Goal: Transaction & Acquisition: Purchase product/service

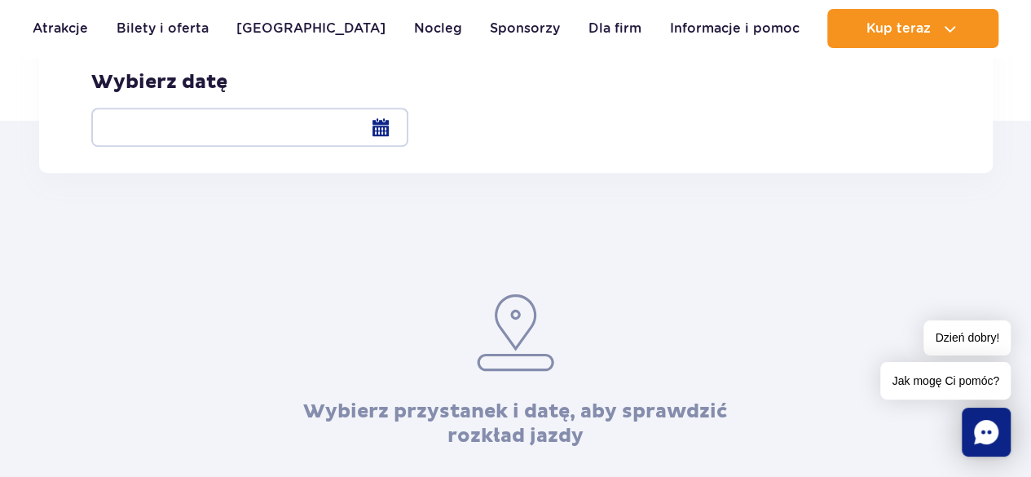
scroll to position [311, 0]
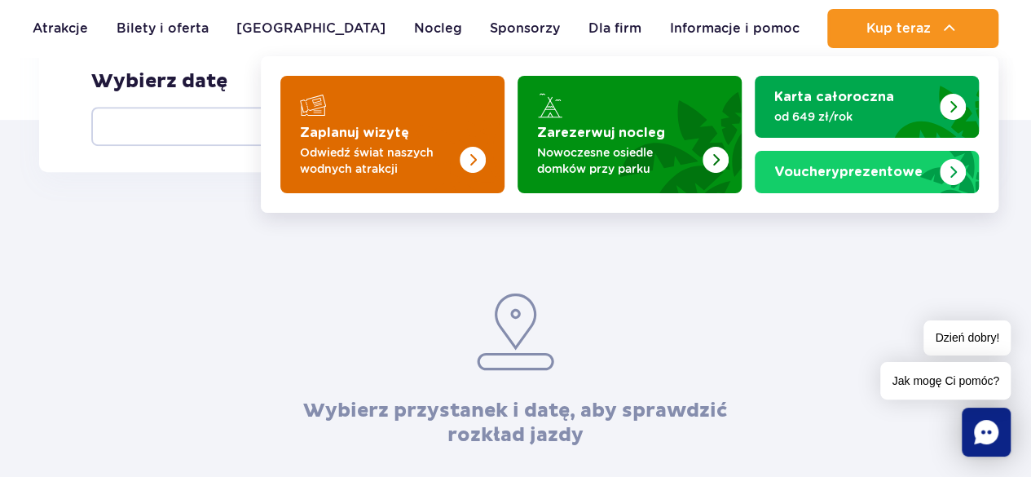
click at [455, 160] on p "Odwiedź świat naszych wodnych atrakcji" at bounding box center [379, 160] width 159 height 33
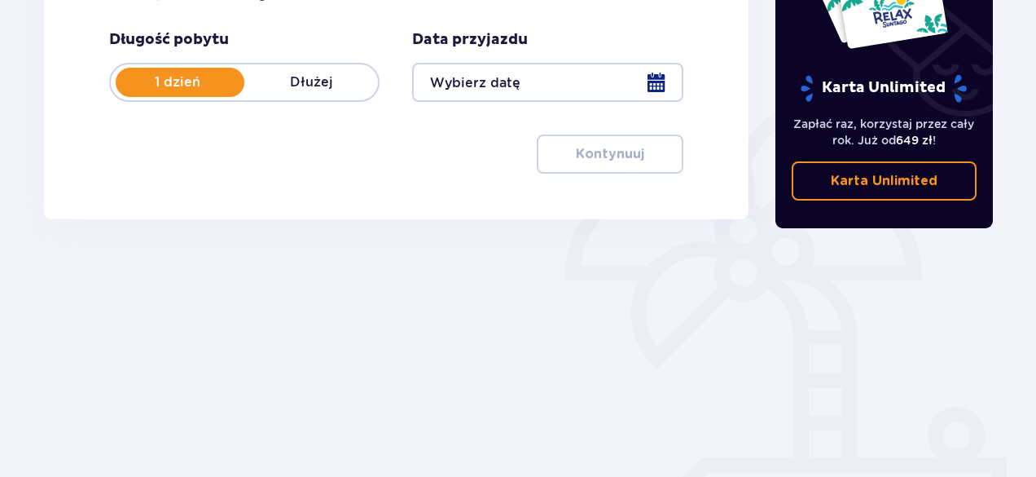
scroll to position [305, 0]
click at [550, 89] on div at bounding box center [547, 83] width 271 height 39
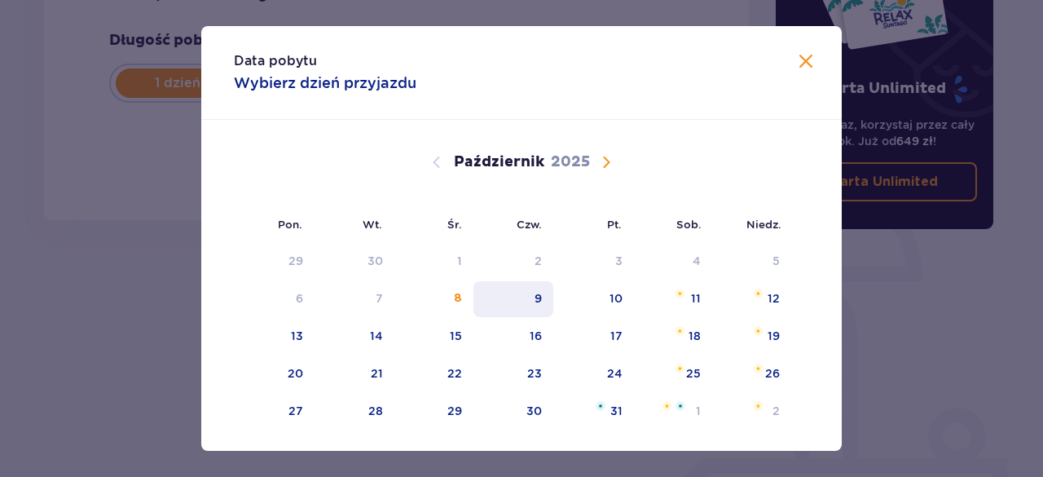
click at [482, 313] on div "9" at bounding box center [513, 299] width 81 height 36
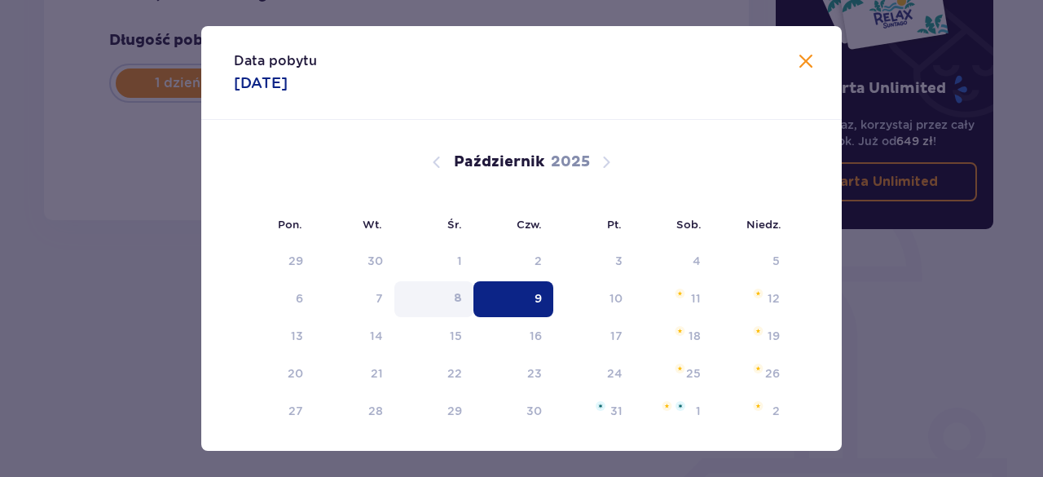
click at [447, 301] on div "8" at bounding box center [433, 299] width 79 height 36
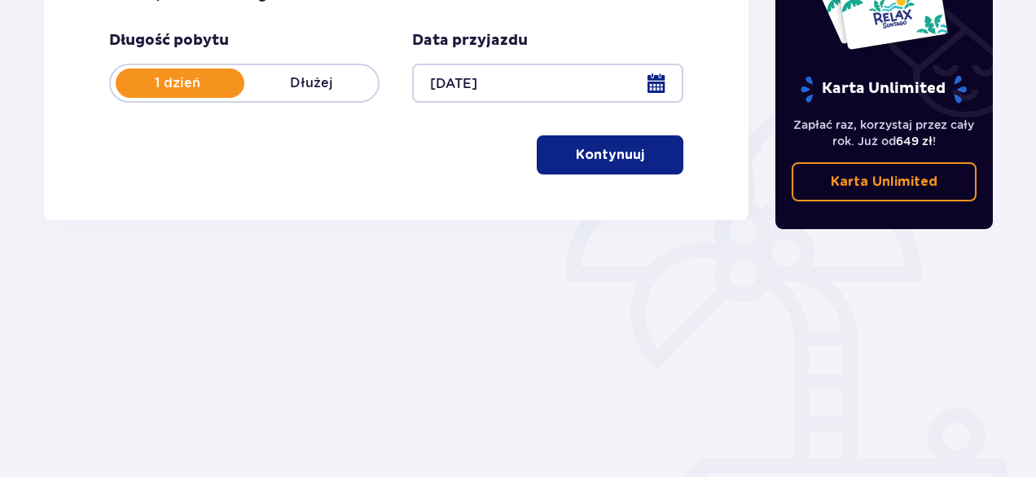
click at [670, 81] on div at bounding box center [547, 83] width 271 height 39
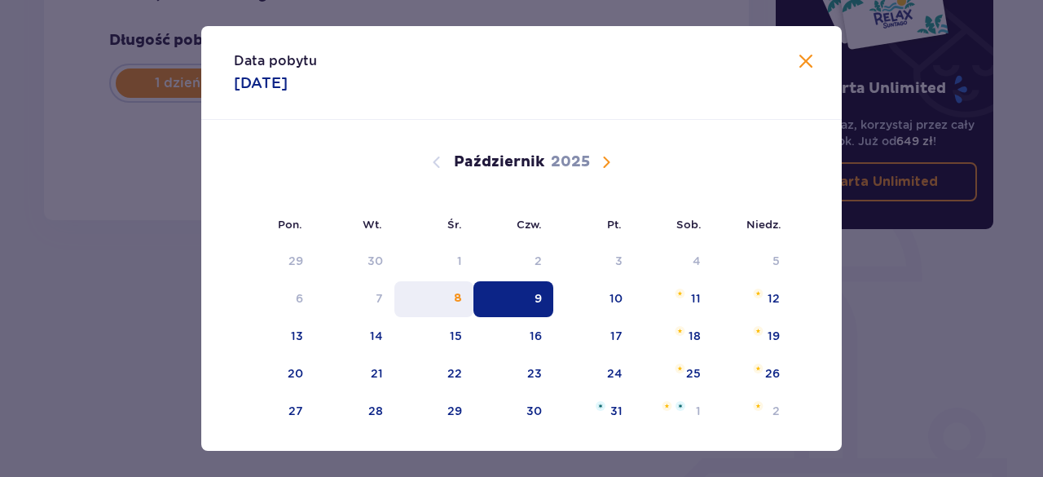
click at [451, 286] on div "8" at bounding box center [433, 299] width 79 height 36
type input "08.10.25"
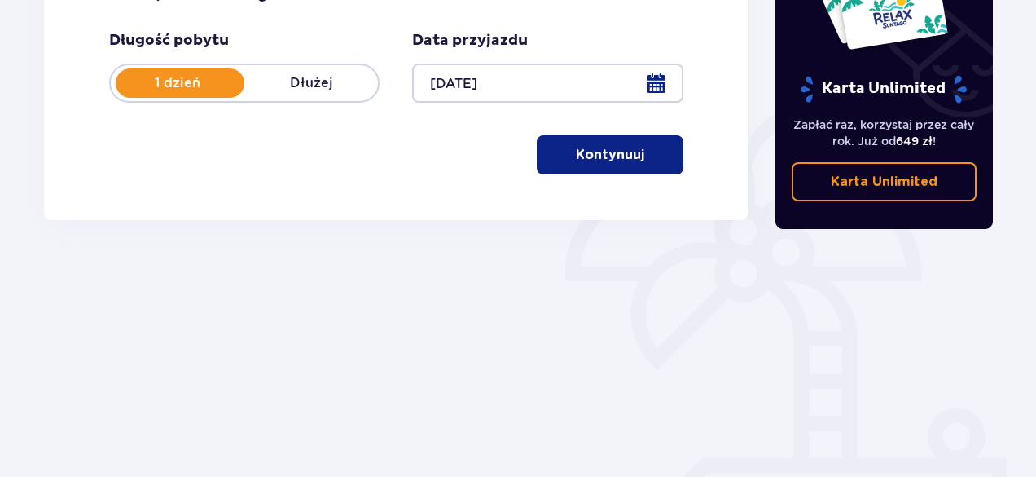
click at [613, 166] on button "Kontynuuj" at bounding box center [610, 154] width 147 height 39
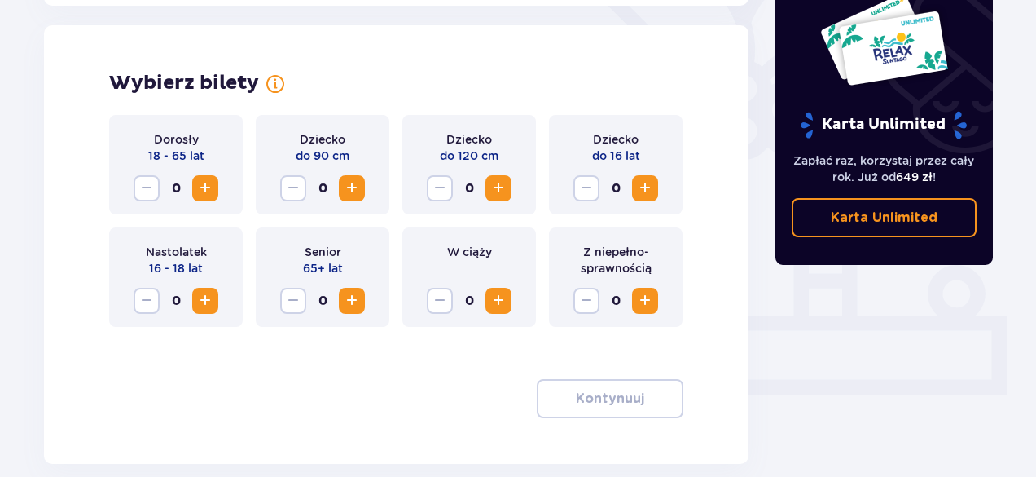
scroll to position [453, 0]
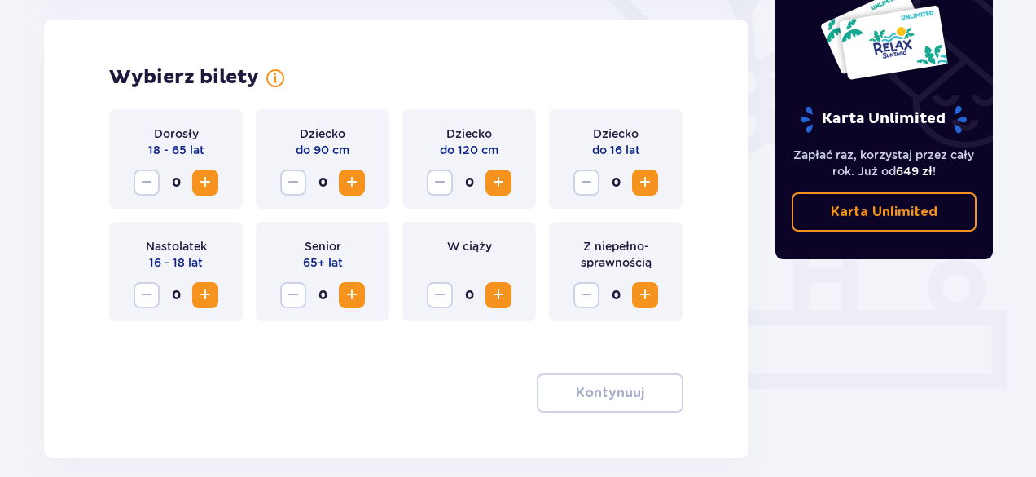
click at [200, 174] on span "Zwiększ" at bounding box center [206, 183] width 20 height 20
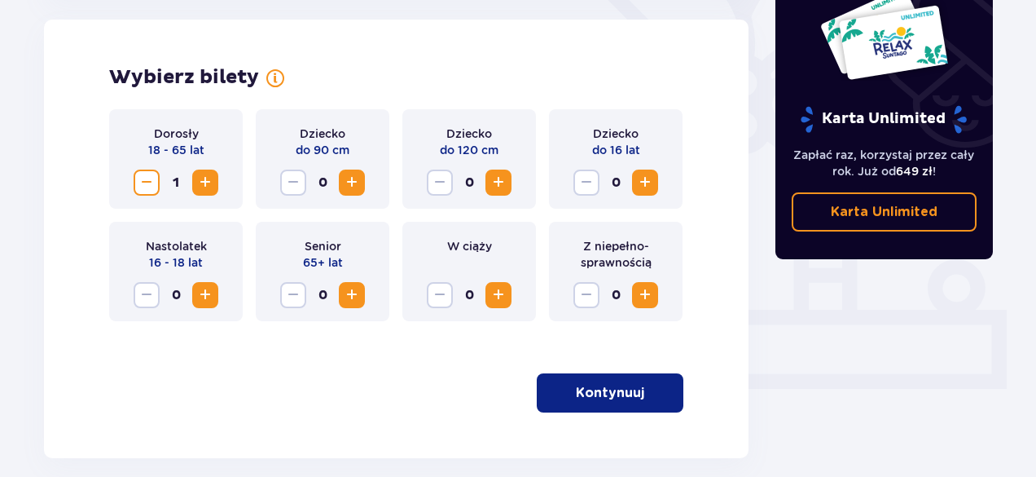
click at [638, 394] on span "button" at bounding box center [648, 393] width 20 height 20
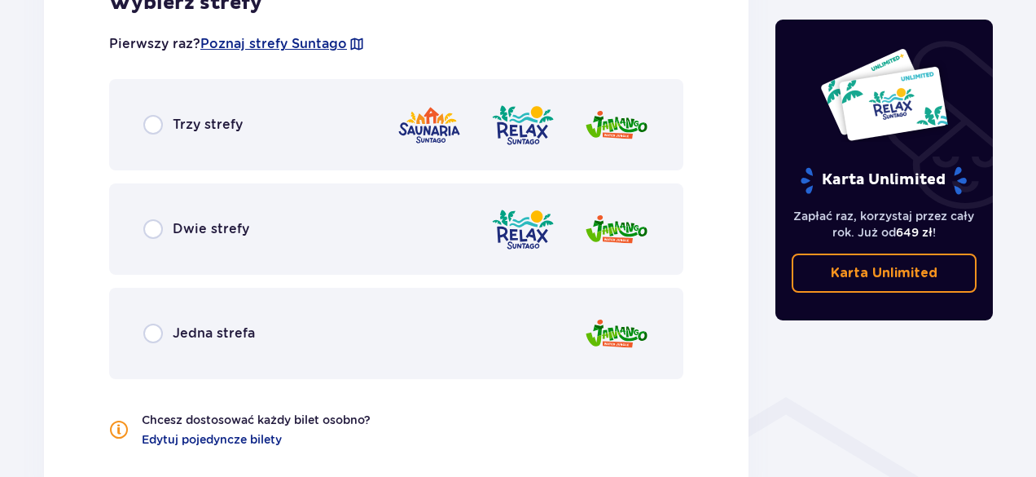
scroll to position [998, 0]
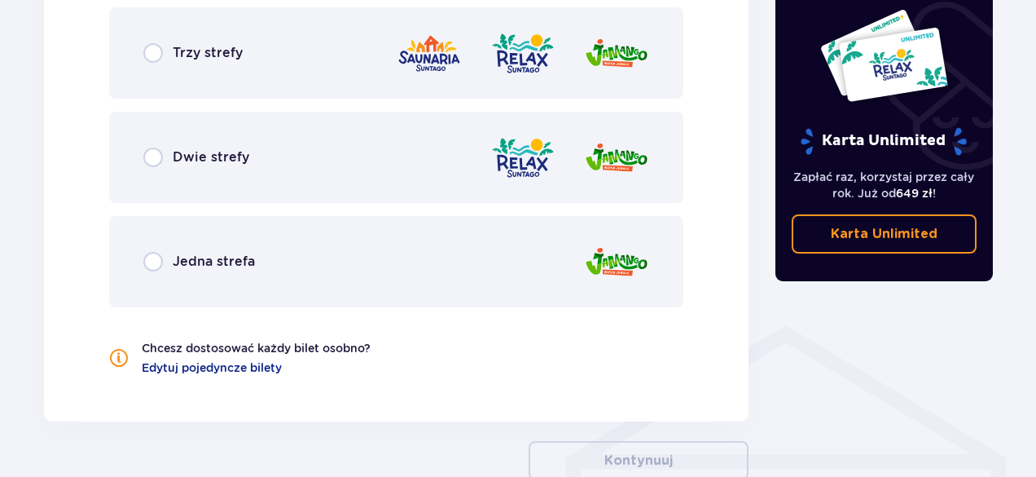
click at [221, 151] on span "Dwie strefy" at bounding box center [211, 157] width 77 height 18
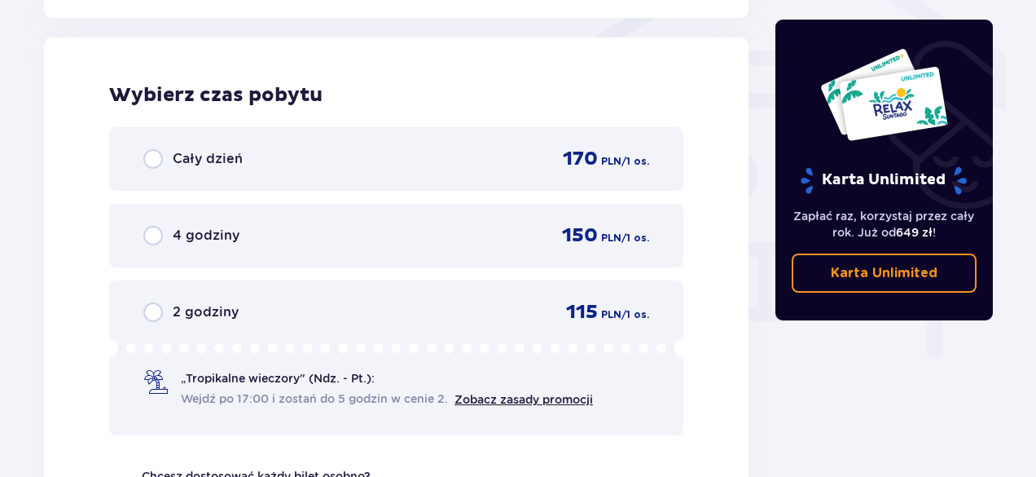
scroll to position [1403, 0]
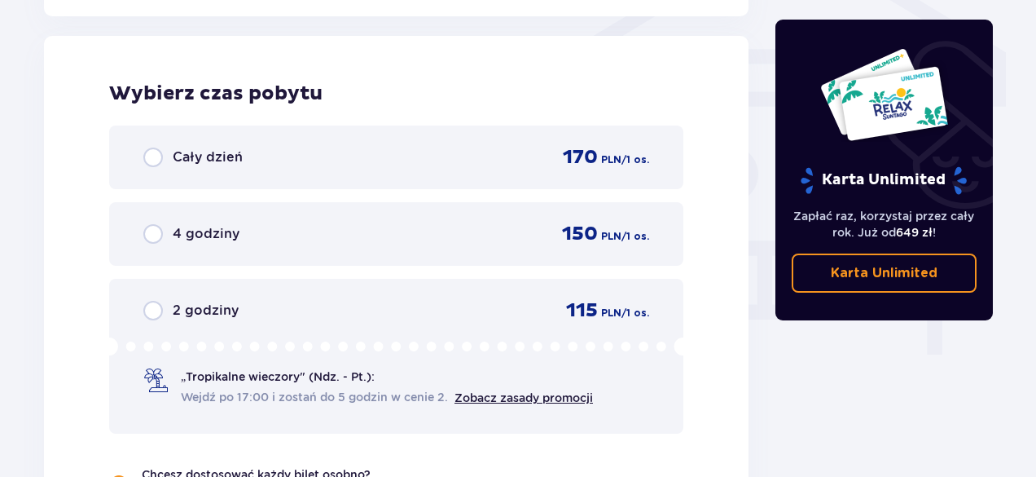
click at [275, 302] on div "2 godziny 115 PLN / 1 os." at bounding box center [396, 310] width 506 height 24
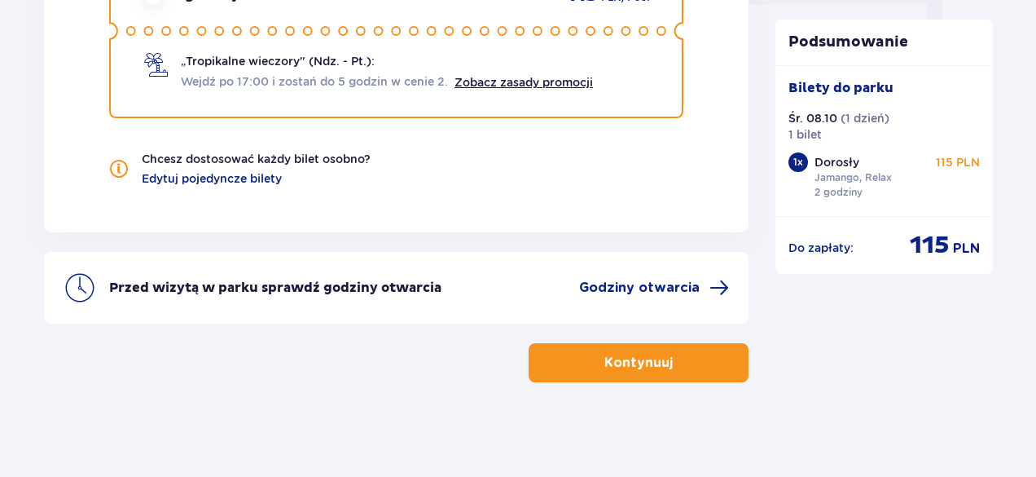
scroll to position [1721, 0]
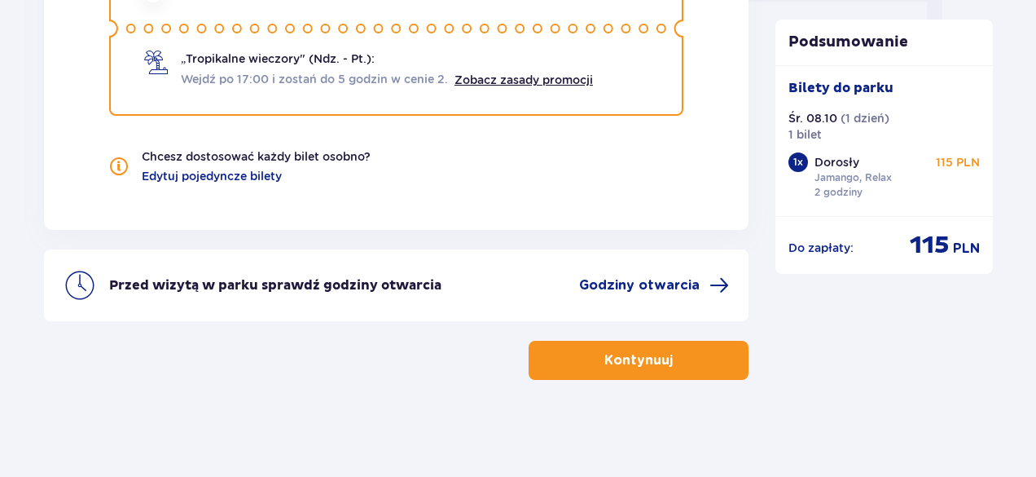
click at [645, 363] on p "Kontynuuj" at bounding box center [639, 360] width 68 height 18
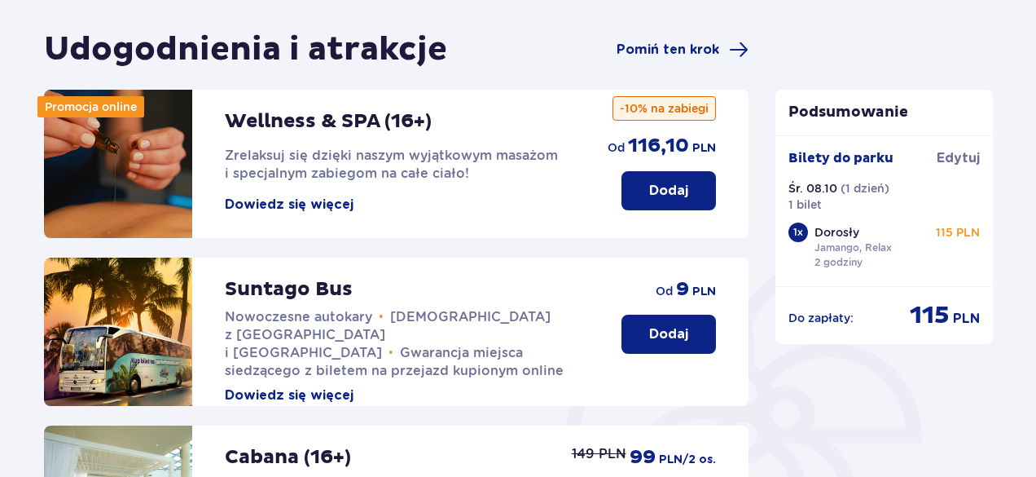
click at [671, 336] on p "Dodaj" at bounding box center [668, 334] width 39 height 18
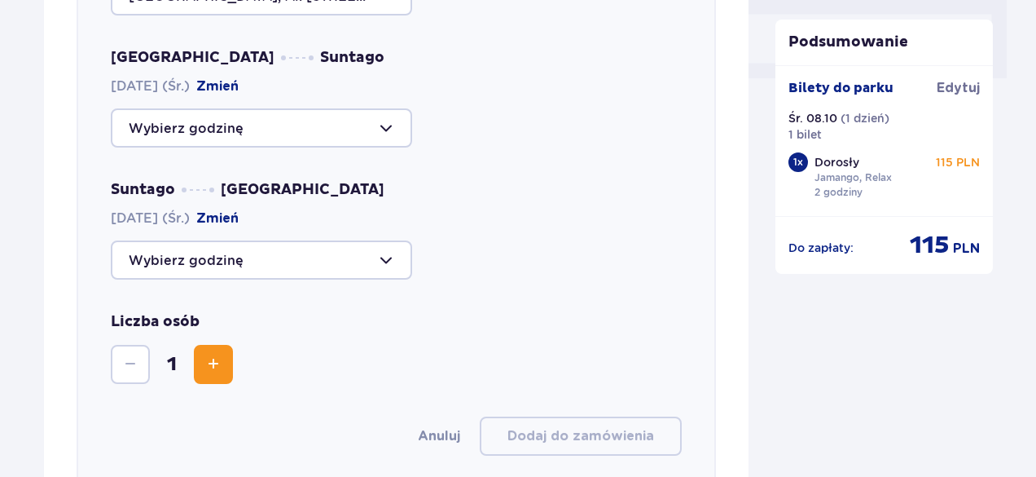
scroll to position [764, 0]
click at [359, 130] on div at bounding box center [261, 127] width 301 height 39
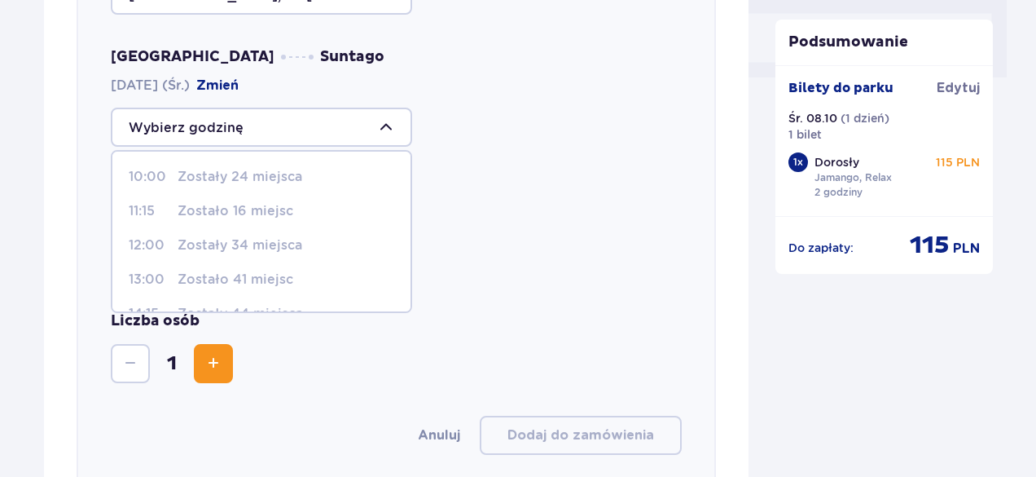
scroll to position [0, 0]
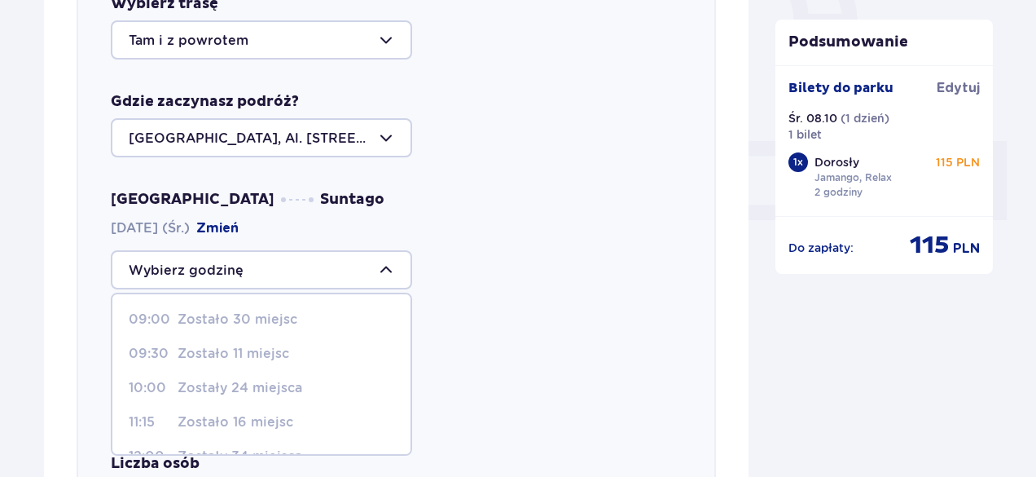
click at [419, 257] on div "09:00 Zostało 30 miejsc 09:30 Zostało 11 miejsc 10:00 Zostały 24 miejsca 11:15 …" at bounding box center [396, 269] width 571 height 39
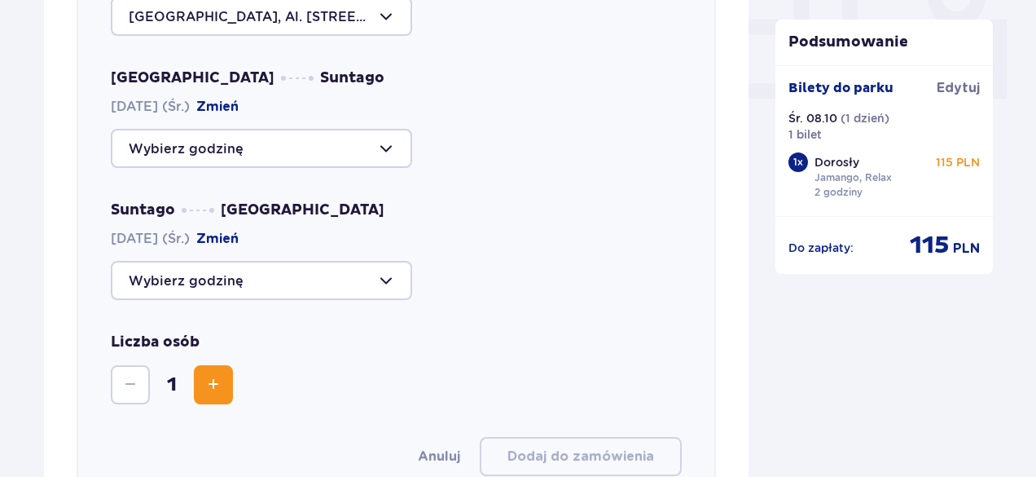
scroll to position [744, 0]
click at [390, 288] on div at bounding box center [261, 279] width 301 height 39
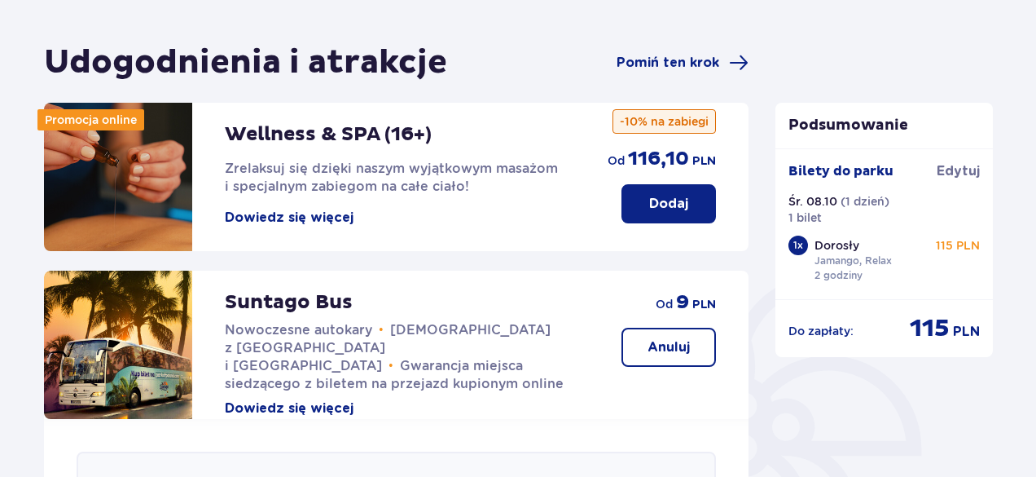
scroll to position [0, 0]
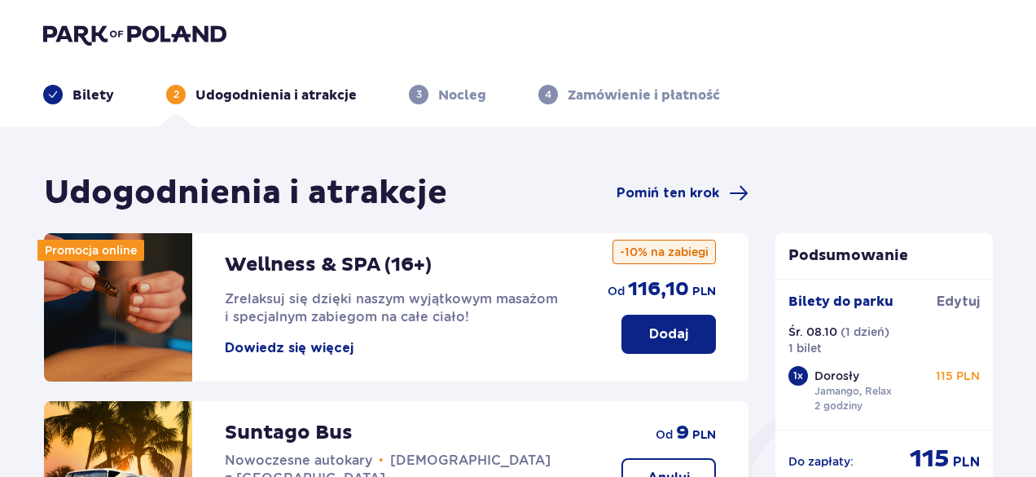
click at [117, 42] on img at bounding box center [134, 34] width 183 height 23
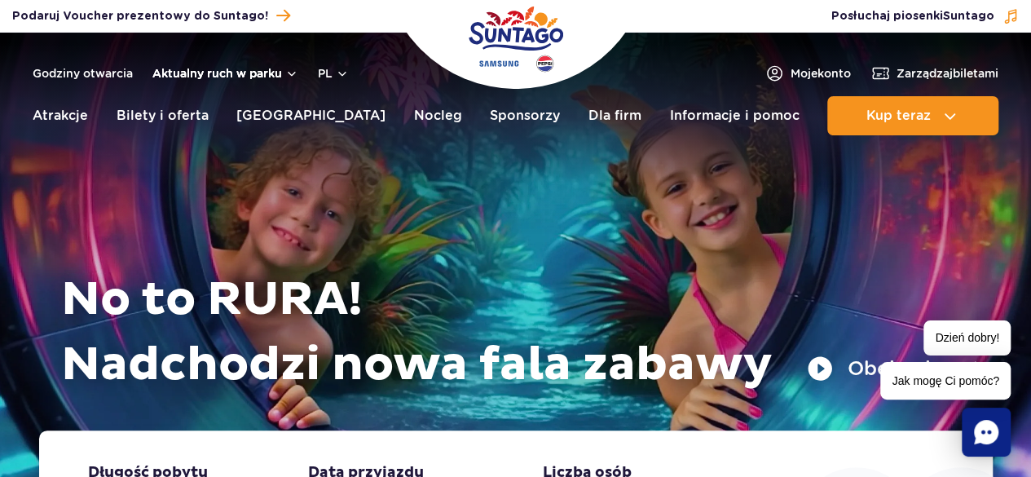
click at [259, 69] on button "Aktualny ruch w parku" at bounding box center [225, 73] width 146 height 13
